Goal: Navigation & Orientation: Go to known website

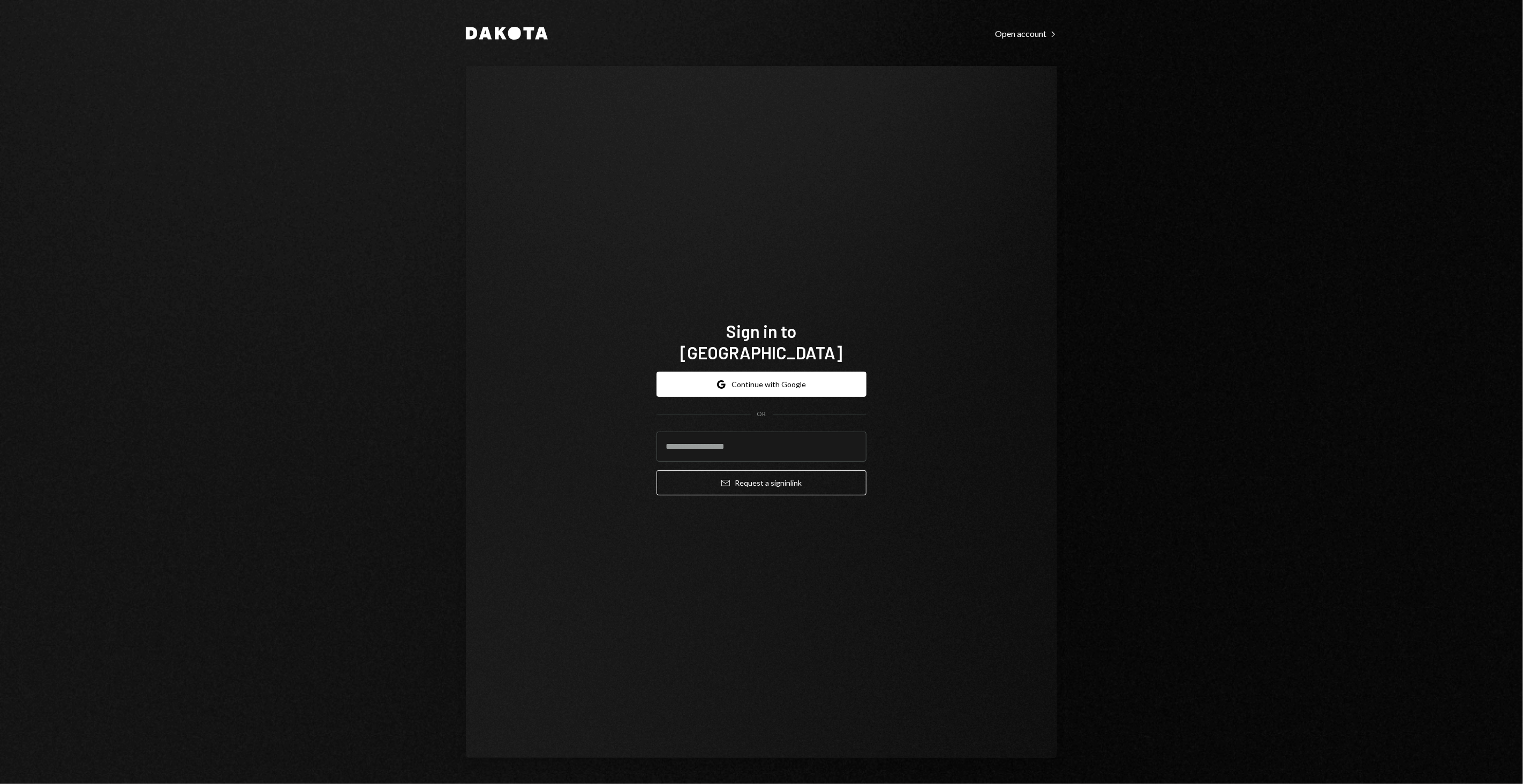
click at [828, 363] on div "Google Continue with Google OR Email Request a sign in link" at bounding box center [761, 433] width 210 height 141
click at [827, 372] on button "Google Continue with Google" at bounding box center [761, 385] width 210 height 25
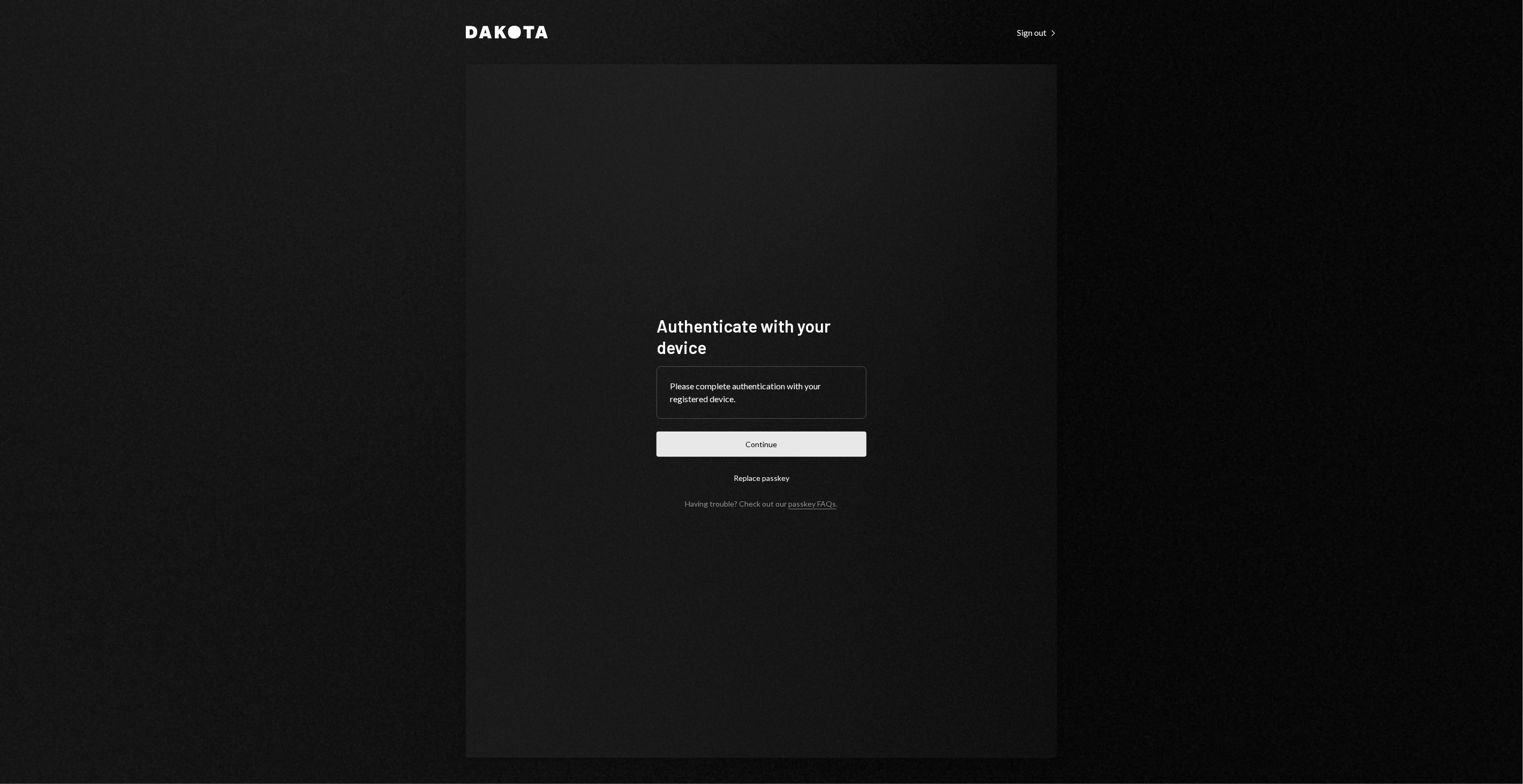
click at [819, 438] on button "Continue" at bounding box center [761, 444] width 210 height 25
